Goal: Navigation & Orientation: Find specific page/section

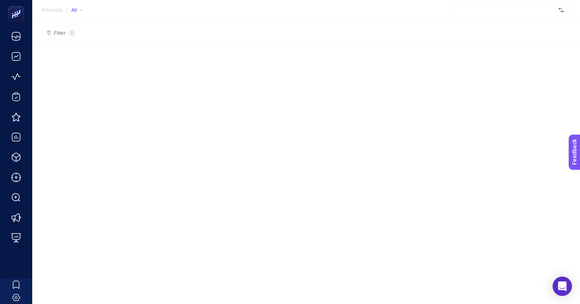
click at [534, 13] on div at bounding box center [513, 10] width 116 height 13
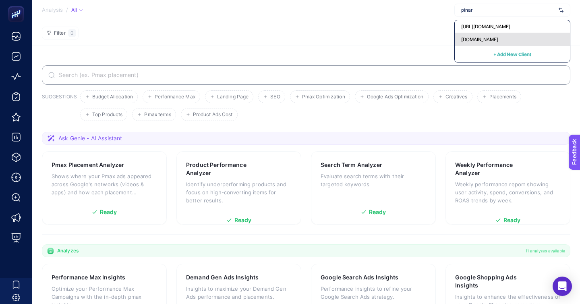
type input "pinar"
click at [530, 39] on div "[DOMAIN_NAME]" at bounding box center [512, 39] width 115 height 13
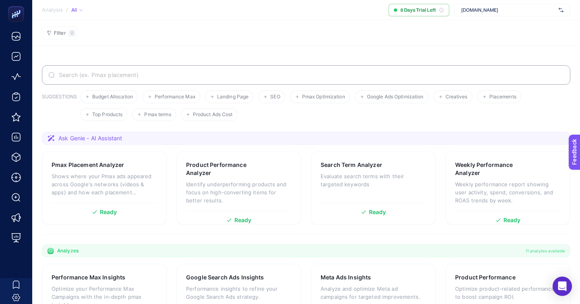
click at [494, 11] on span "[DOMAIN_NAME]" at bounding box center [508, 10] width 94 height 6
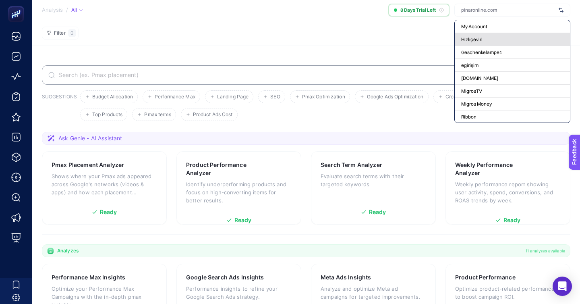
click at [483, 36] on span "Hızlıçeviri" at bounding box center [471, 39] width 21 height 6
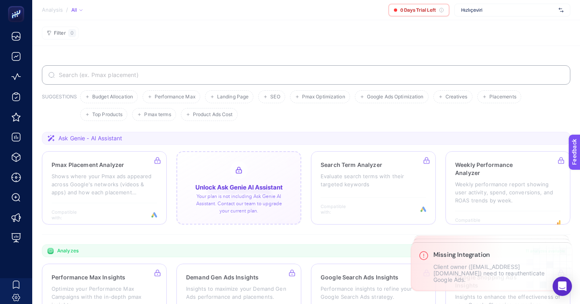
click at [274, 165] on div at bounding box center [239, 187] width 125 height 73
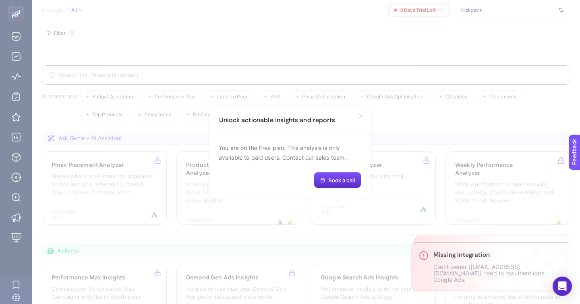
click at [361, 119] on icon at bounding box center [361, 116] width 6 height 6
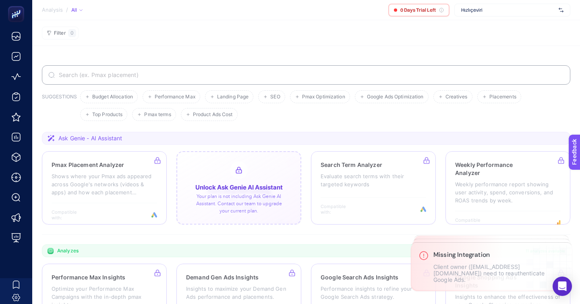
click at [235, 161] on div at bounding box center [239, 187] width 125 height 73
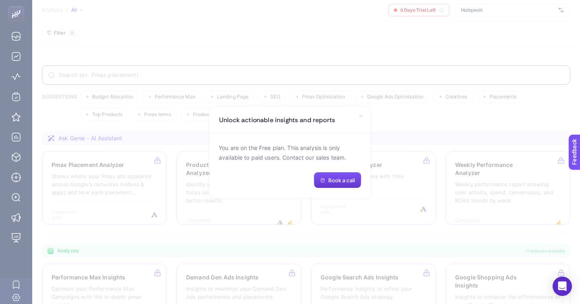
click at [331, 178] on span "Book a call" at bounding box center [341, 180] width 27 height 6
click at [363, 119] on icon at bounding box center [361, 116] width 6 height 6
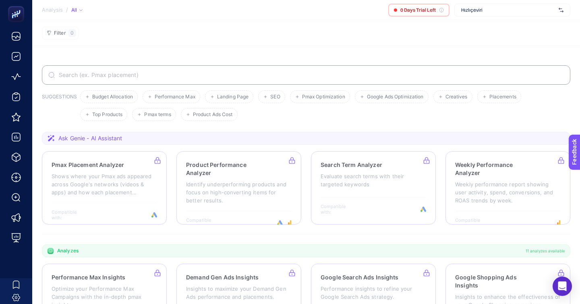
click at [507, 5] on div "Hızlıçeviri" at bounding box center [513, 10] width 116 height 13
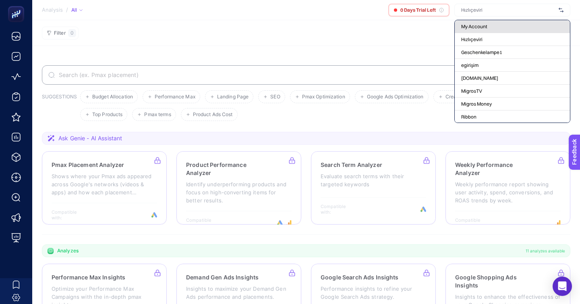
click at [488, 25] on span "My Account" at bounding box center [474, 26] width 26 height 6
